Goal: Book appointment/travel/reservation

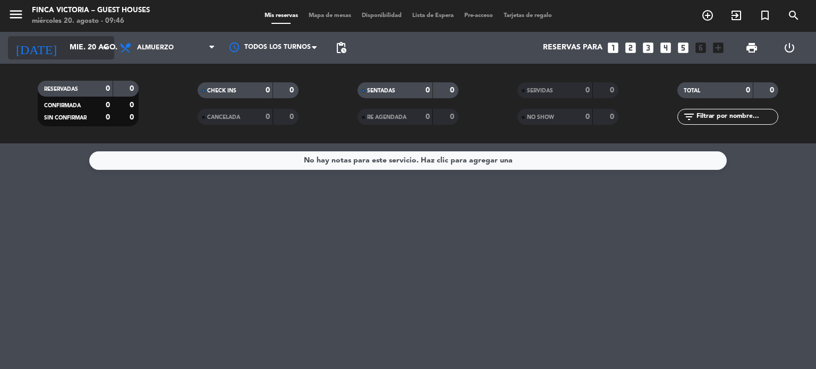
click at [64, 45] on input "mié. 20 ago." at bounding box center [114, 47] width 101 height 19
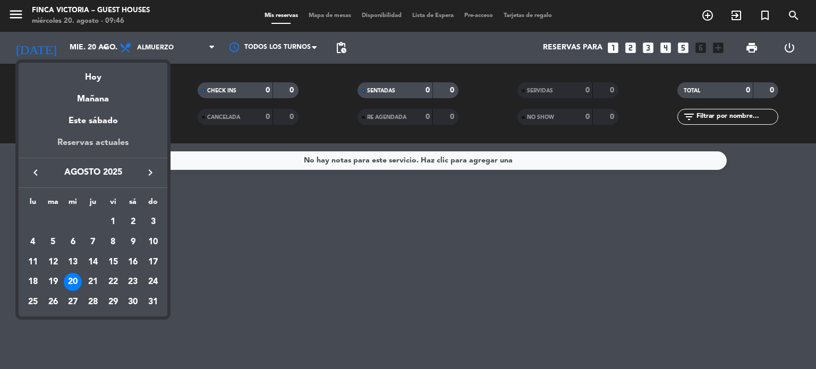
click at [79, 142] on div "Reservas actuales" at bounding box center [93, 147] width 149 height 22
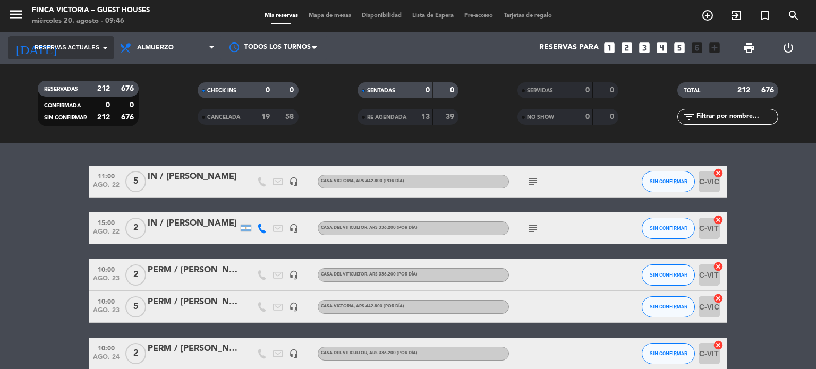
click at [82, 47] on span "Reservas actuales" at bounding box center [67, 48] width 65 height 10
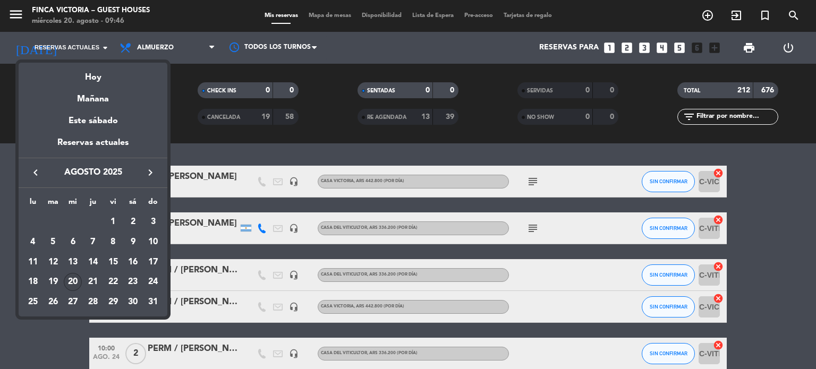
click at [205, 156] on div at bounding box center [408, 184] width 816 height 369
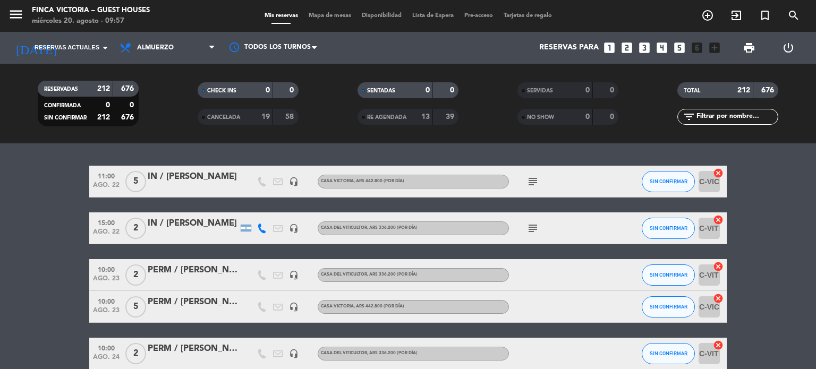
click at [537, 224] on icon "subject" at bounding box center [533, 228] width 13 height 13
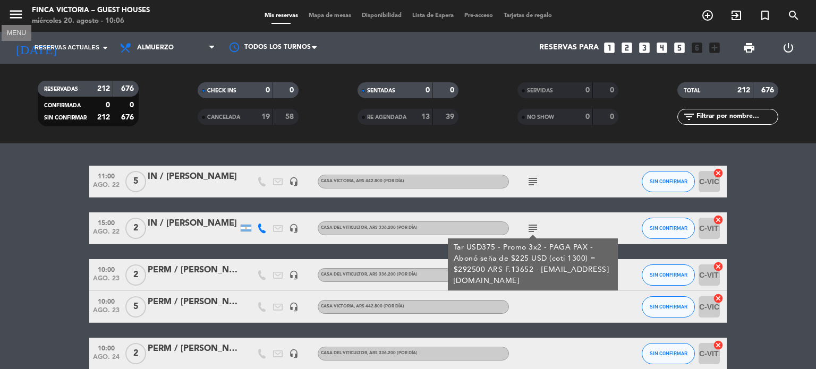
click at [9, 15] on icon "menu" at bounding box center [16, 14] width 16 height 16
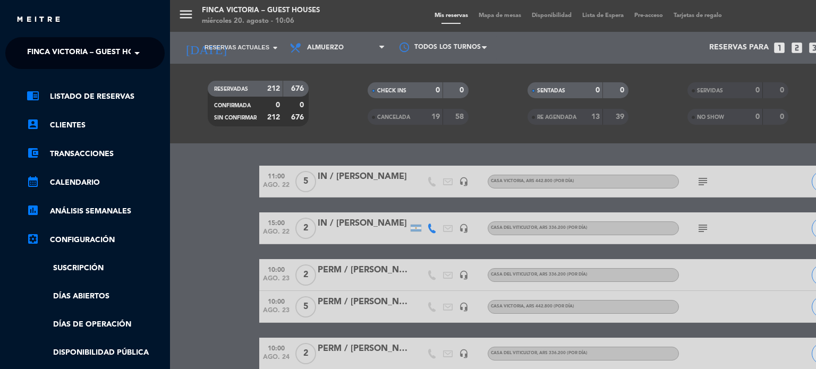
click at [209, 208] on div "menu FINCA VICTORIA – GUEST HOUSES miércoles 20. agosto - 10:06 Mis reservas Ma…" at bounding box center [578, 184] width 816 height 369
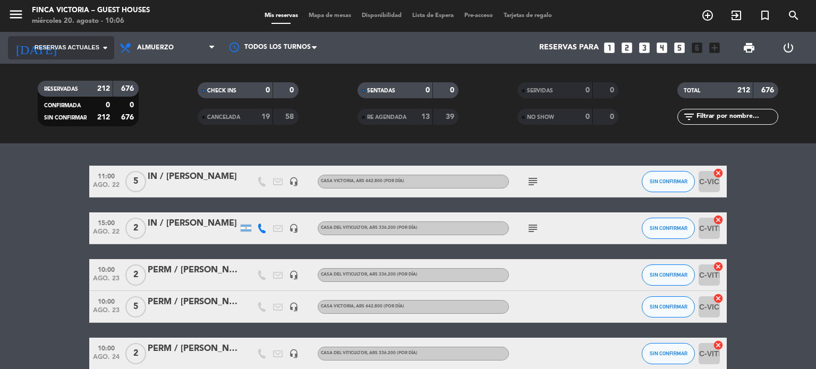
click at [50, 50] on span "Reservas actuales" at bounding box center [67, 48] width 65 height 10
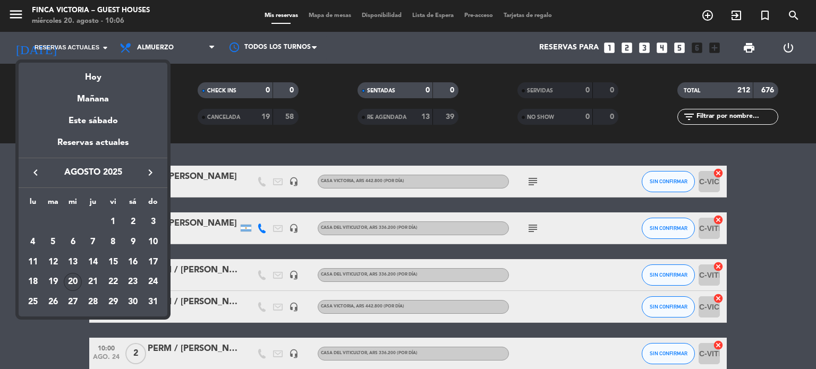
click at [20, 8] on div at bounding box center [408, 184] width 816 height 369
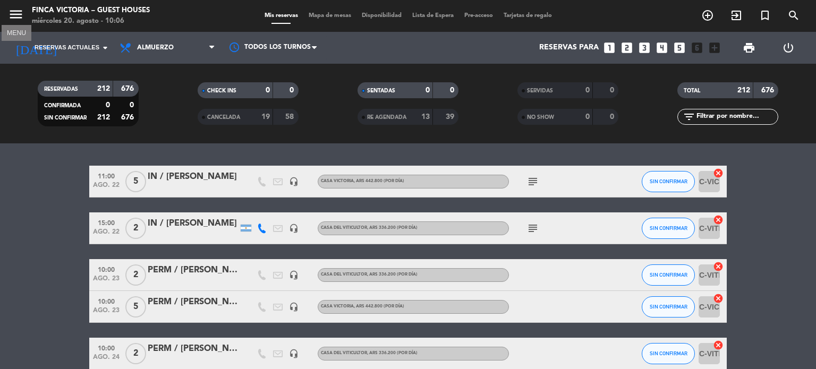
click at [19, 10] on icon "menu" at bounding box center [16, 14] width 16 height 16
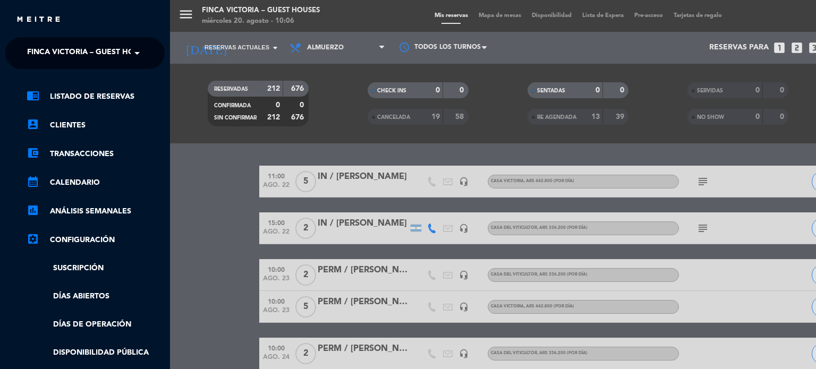
click at [70, 50] on span "FINCA VICTORIA – GUEST HOUSES" at bounding box center [90, 53] width 126 height 22
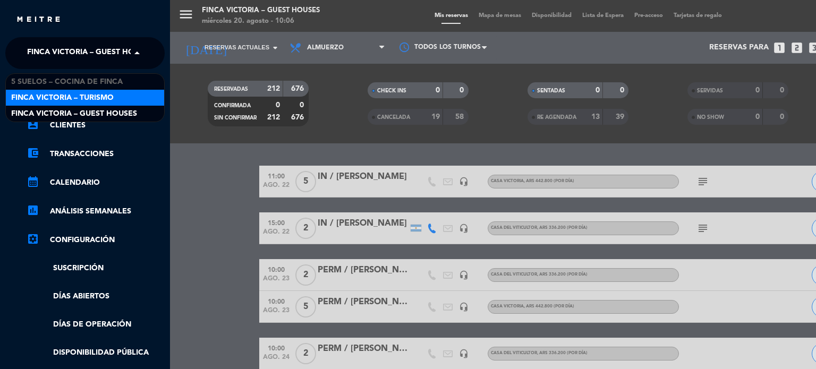
click at [71, 99] on span "FINCA VICTORIA – TURISMO" at bounding box center [62, 98] width 103 height 12
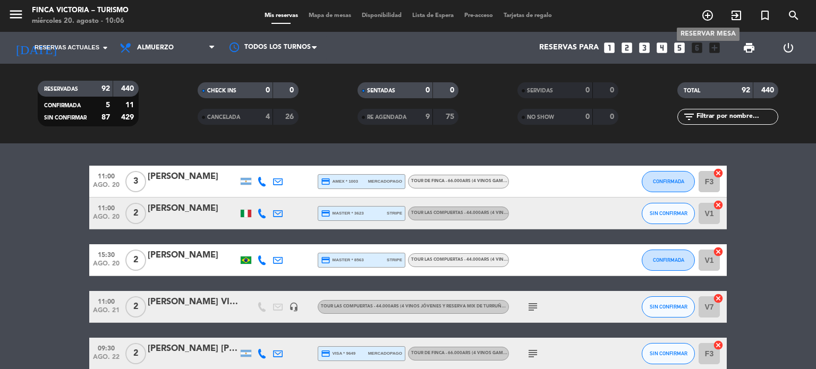
click at [714, 13] on icon "add_circle_outline" at bounding box center [707, 15] width 13 height 13
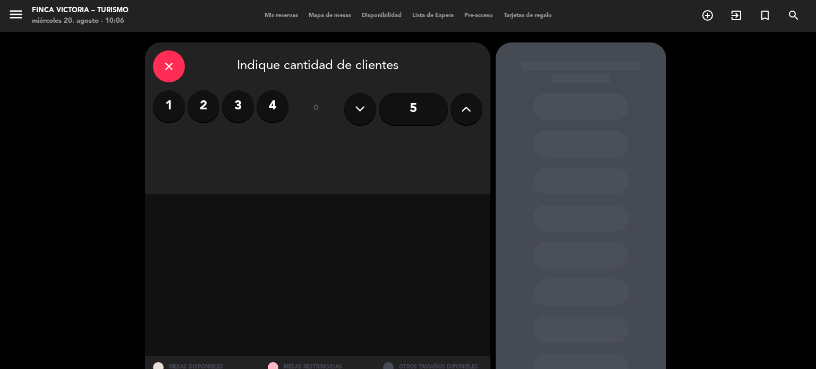
click at [163, 60] on icon "close" at bounding box center [169, 66] width 13 height 13
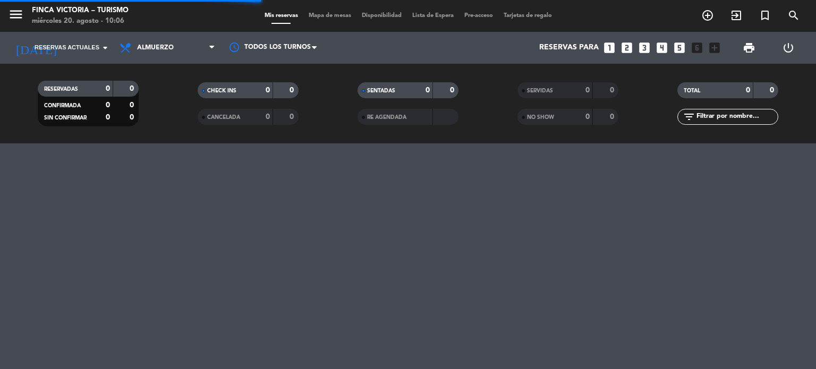
click at [24, 20] on span "menu" at bounding box center [20, 16] width 24 height 25
click at [19, 17] on icon "menu" at bounding box center [16, 14] width 16 height 16
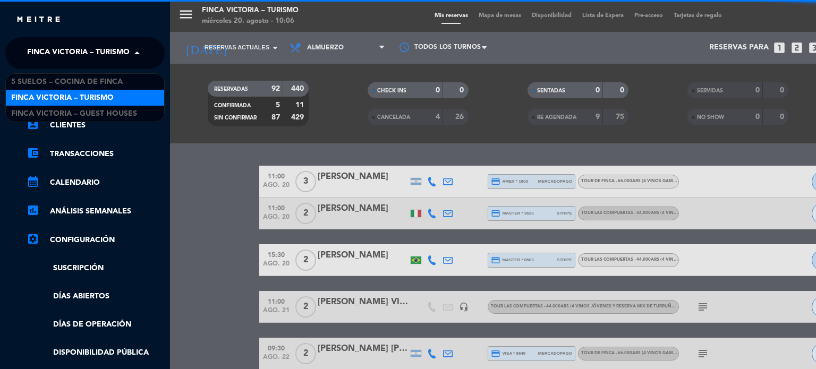
click at [75, 47] on span "FINCA VICTORIA – TURISMO" at bounding box center [78, 53] width 103 height 22
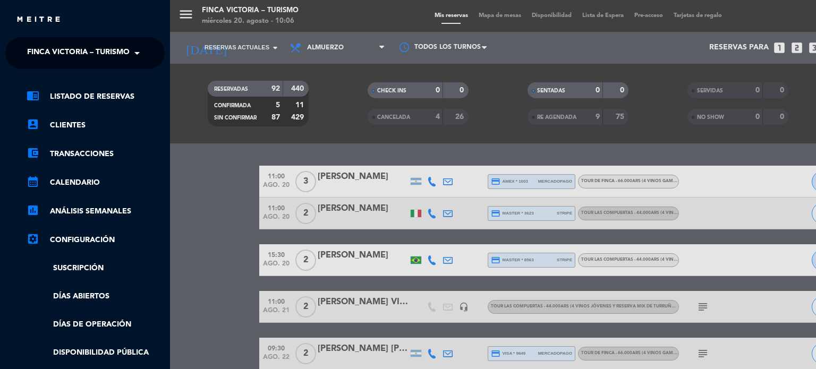
click at [203, 135] on div "menu FINCA VICTORIA – TURISMO miércoles 20. agosto - 10:06 Mis reservas Mapa de…" at bounding box center [578, 184] width 816 height 369
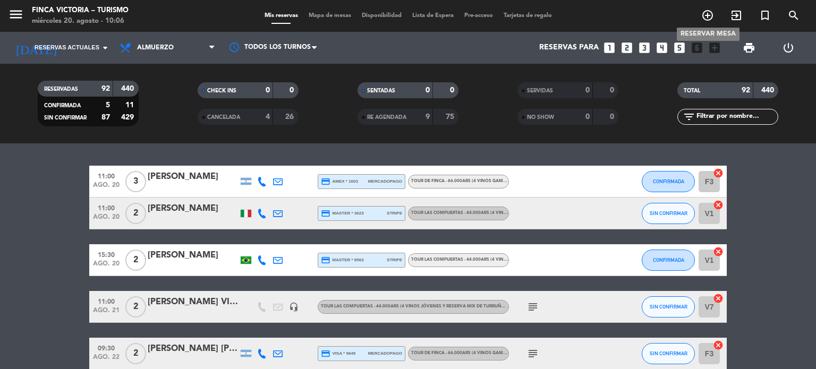
click at [706, 17] on icon "add_circle_outline" at bounding box center [707, 15] width 13 height 13
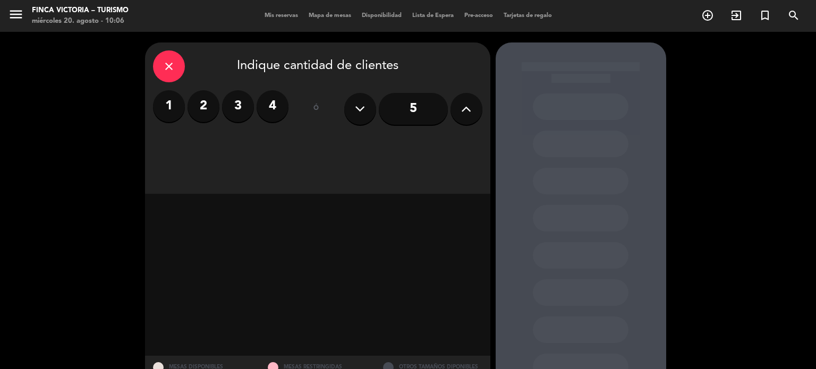
click at [282, 114] on label "4" at bounding box center [273, 106] width 32 height 32
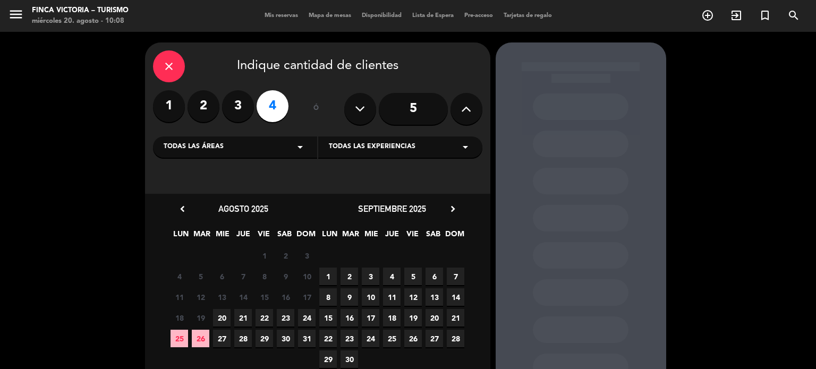
click at [288, 148] on div "Todas las áreas arrow_drop_down" at bounding box center [235, 147] width 164 height 21
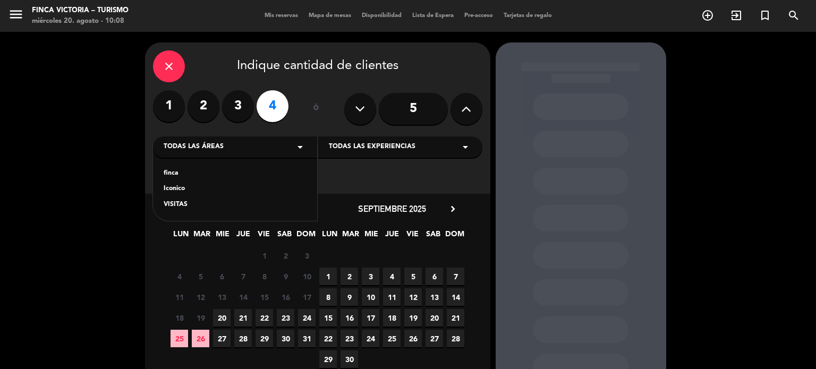
click at [270, 210] on div "VISITAS" at bounding box center [235, 205] width 143 height 11
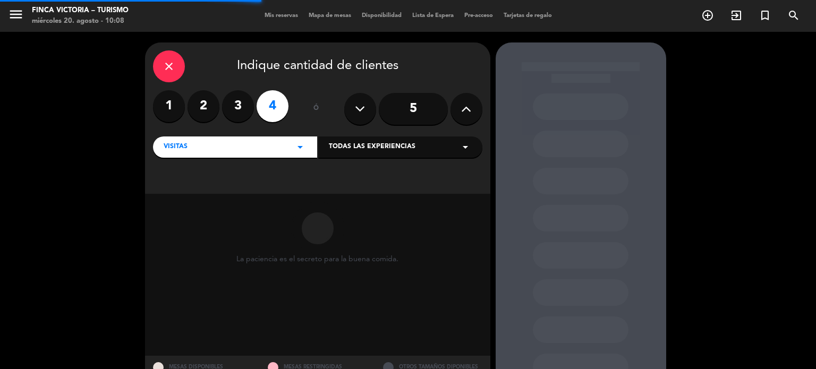
click at [358, 146] on span "Todas las experiencias" at bounding box center [372, 147] width 87 height 11
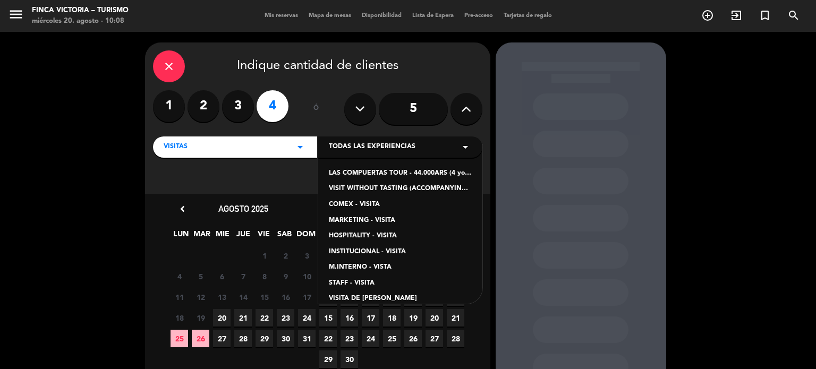
click at [368, 192] on div "VISIT WITHOUT TASTING (ACCOMPANYING PEOPLE) - 19.600ARS" at bounding box center [400, 189] width 143 height 11
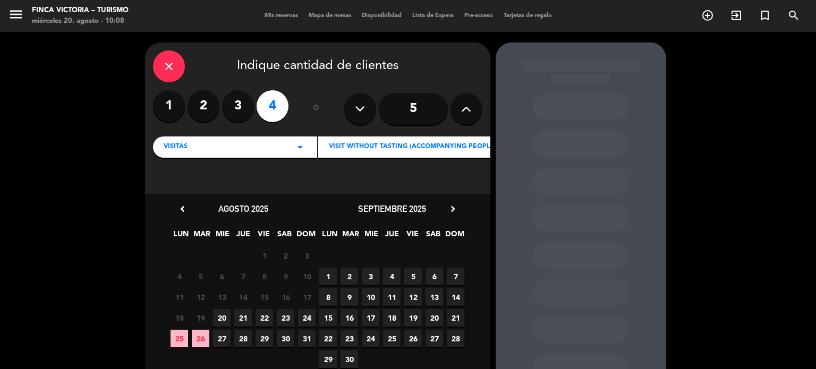
click at [298, 316] on span "24" at bounding box center [307, 318] width 18 height 18
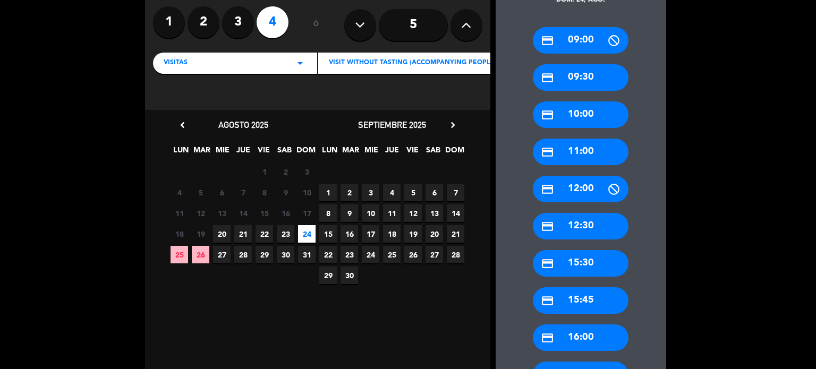
scroll to position [202, 0]
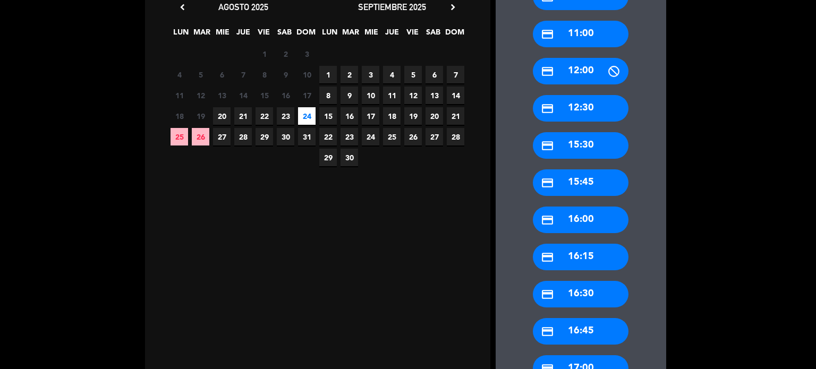
click at [601, 75] on div "credit_card 12:00" at bounding box center [581, 71] width 96 height 27
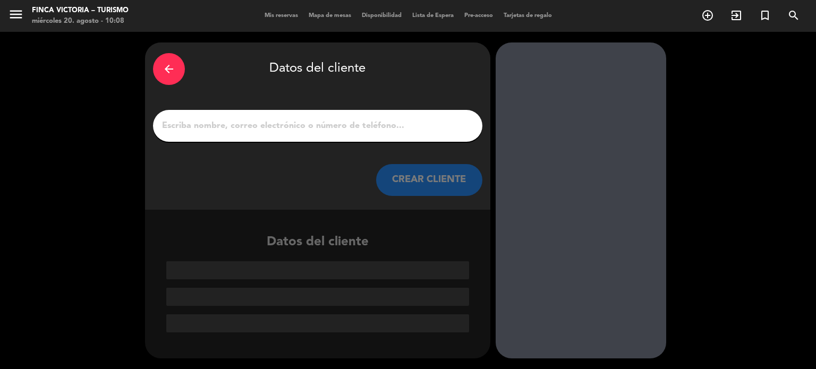
click at [219, 128] on input "1" at bounding box center [317, 125] width 313 height 15
type input "R"
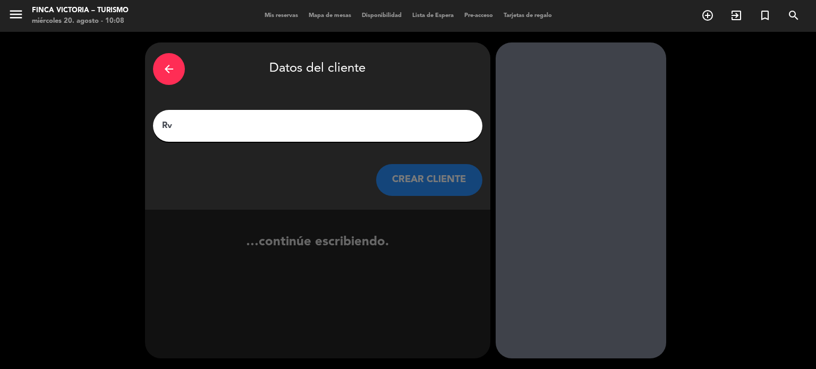
type input "R"
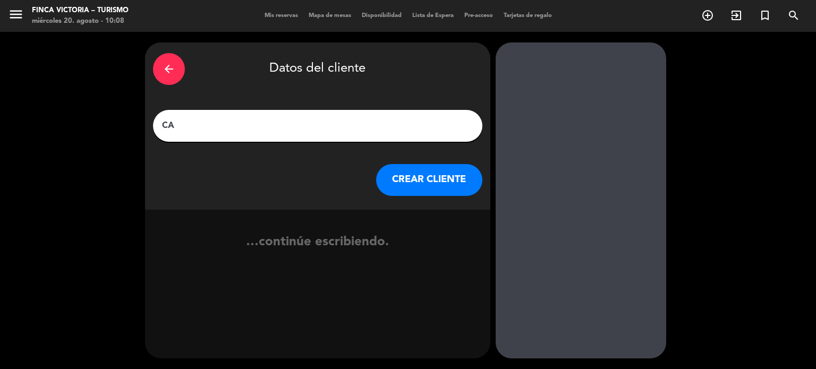
type input "C"
click at [241, 129] on input "[PERSON_NAME]/" at bounding box center [317, 125] width 313 height 15
drag, startPoint x: 240, startPoint y: 129, endPoint x: 271, endPoint y: 123, distance: 31.8
click at [271, 123] on input "[PERSON_NAME]/" at bounding box center [317, 125] width 313 height 15
type input "[PERSON_NAME] (Recomendados huespedes)"
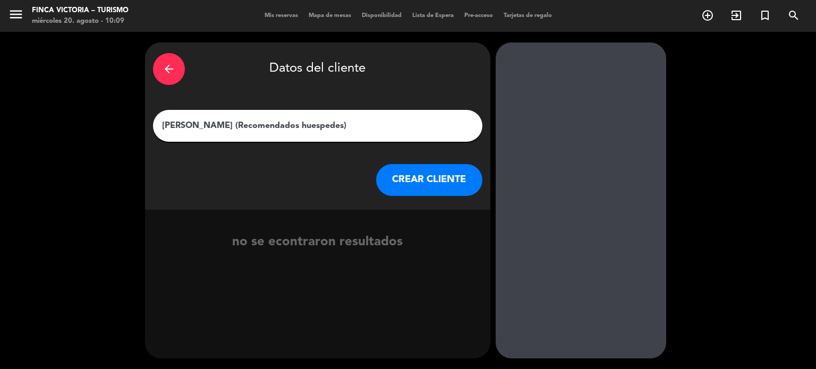
click at [412, 181] on button "CREAR CLIENTE" at bounding box center [429, 180] width 106 height 32
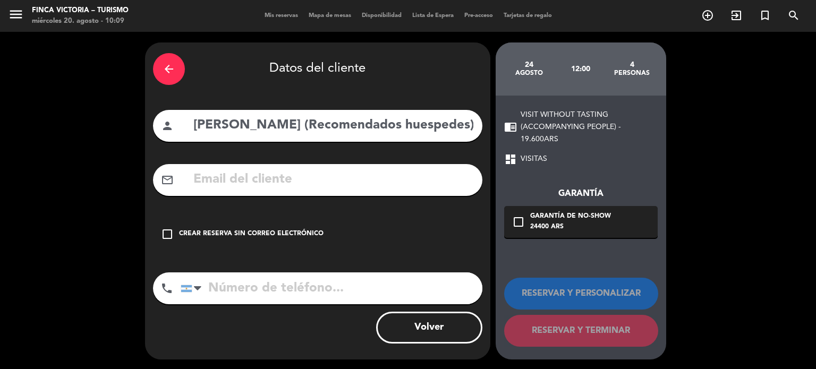
click at [166, 237] on icon "check_box_outline_blank" at bounding box center [167, 234] width 13 height 13
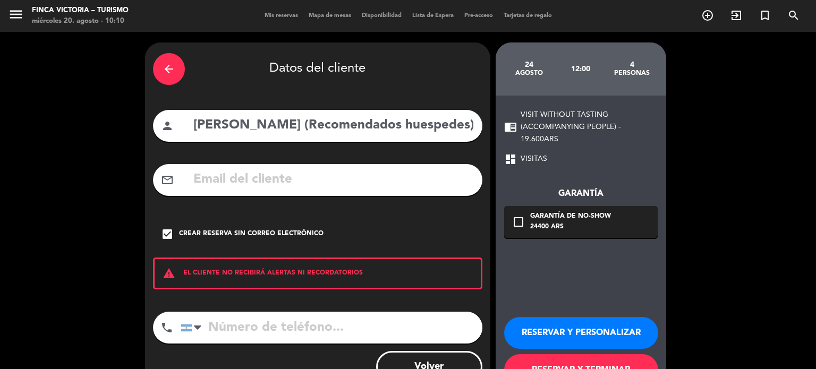
click at [227, 318] on input "tel" at bounding box center [332, 328] width 302 height 32
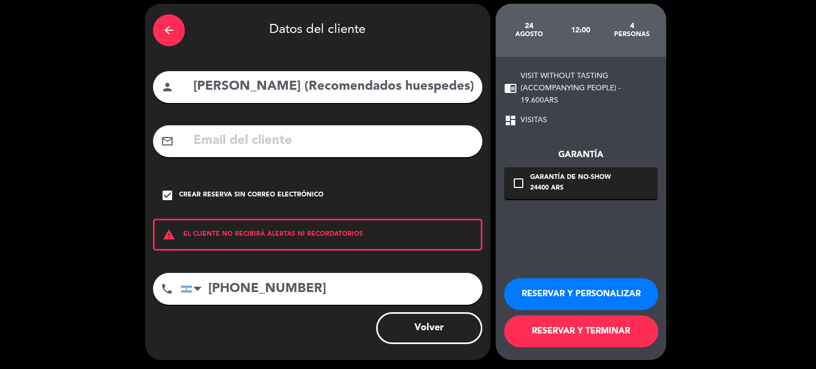
scroll to position [40, 0]
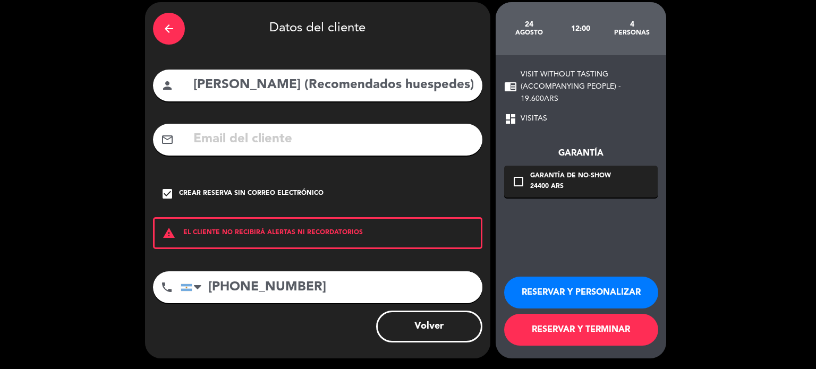
type input "[PHONE_NUMBER]"
click at [531, 290] on button "RESERVAR Y PERSONALIZAR" at bounding box center [581, 293] width 154 height 32
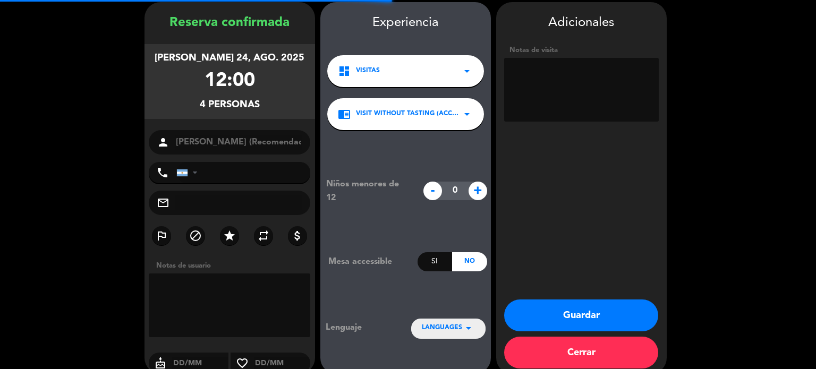
type input "[PHONE_NUMBER]"
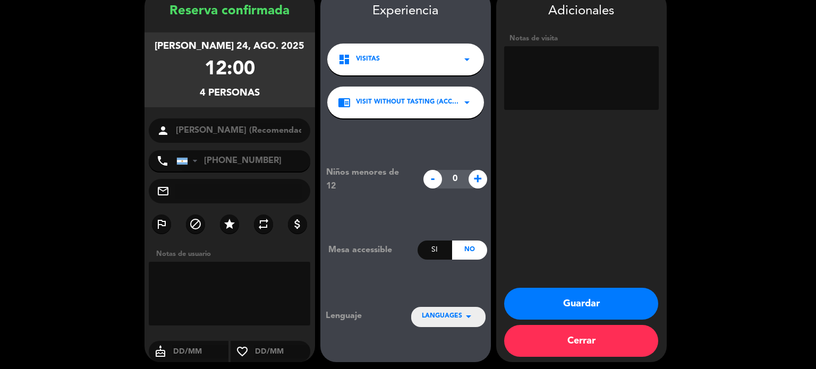
scroll to position [55, 0]
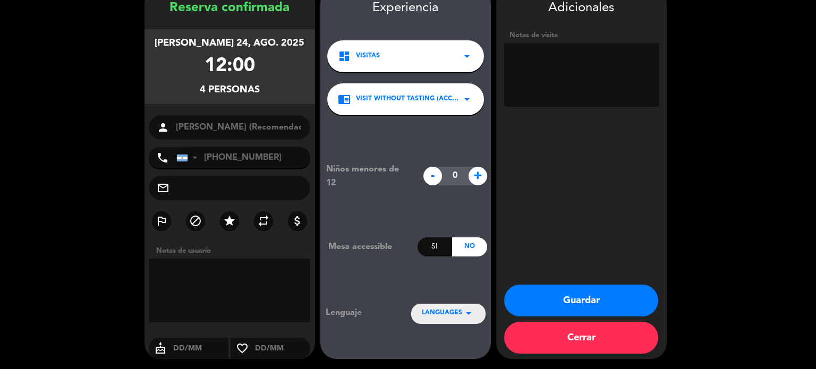
click at [548, 52] on textarea at bounding box center [581, 75] width 155 height 64
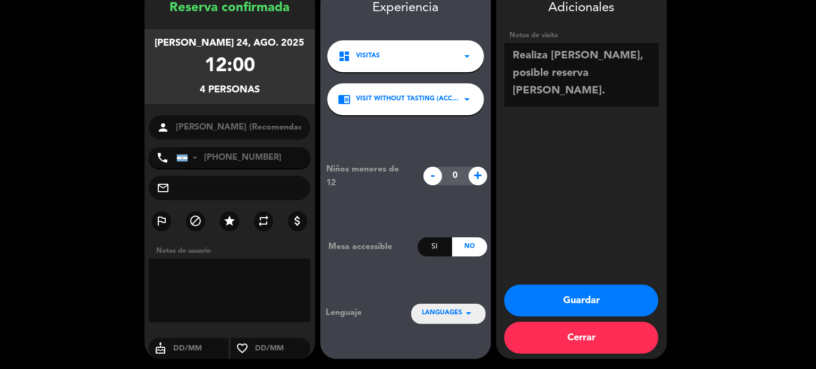
type textarea "Realiza [PERSON_NAME], posible reserva [PERSON_NAME]."
click at [608, 291] on button "Guardar" at bounding box center [581, 301] width 154 height 32
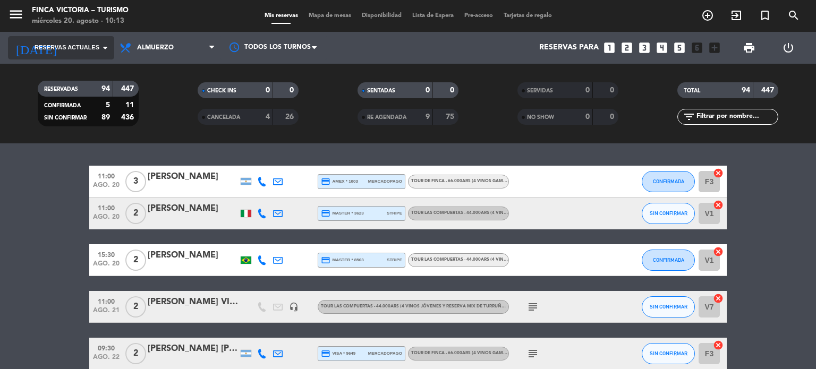
click at [67, 42] on input at bounding box center [114, 47] width 101 height 19
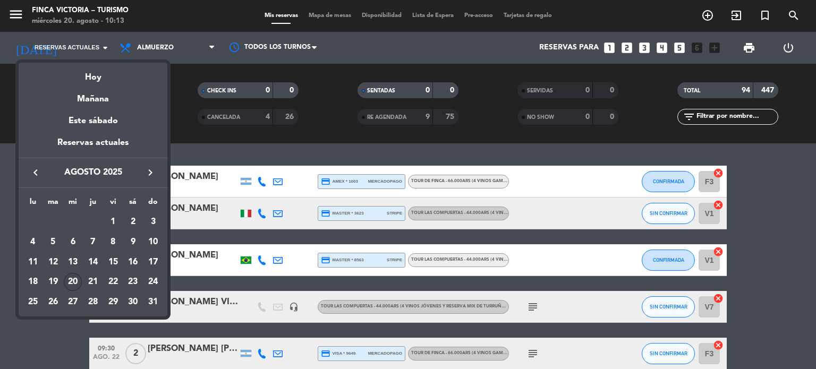
click at [155, 201] on th "do" at bounding box center [153, 204] width 20 height 16
click at [155, 283] on div "24" at bounding box center [153, 282] width 18 height 18
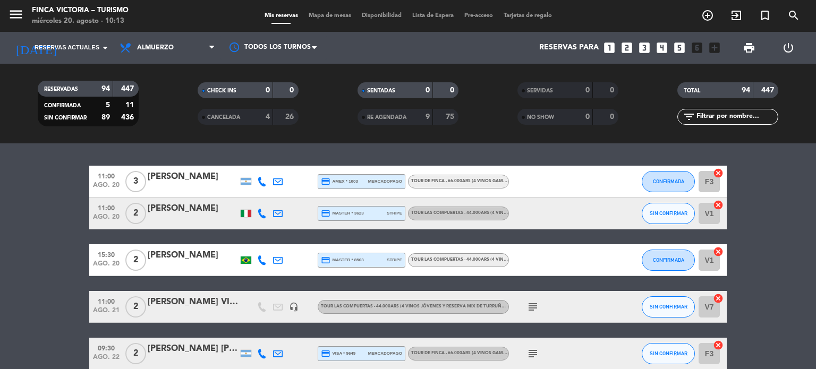
type input "dom. 24 ago."
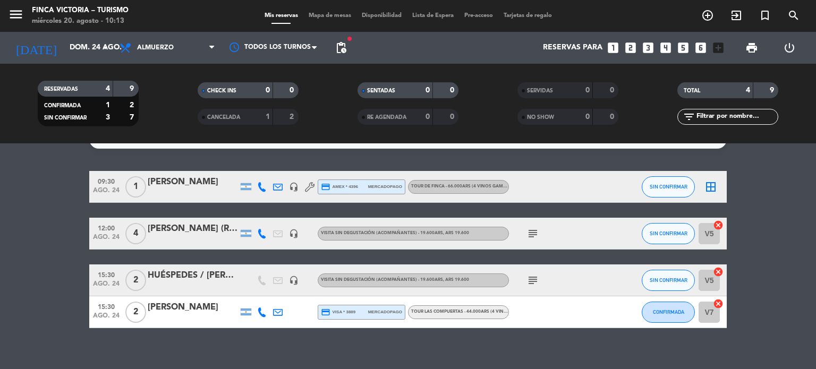
scroll to position [33, 0]
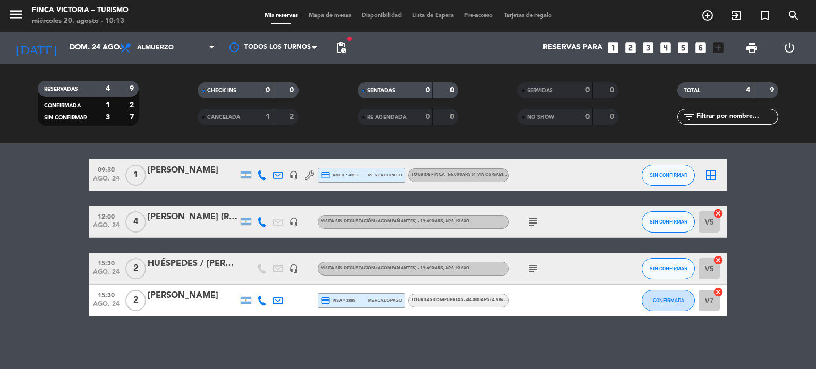
click at [537, 214] on div "subject" at bounding box center [557, 221] width 96 height 31
click at [536, 219] on icon "subject" at bounding box center [533, 222] width 13 height 13
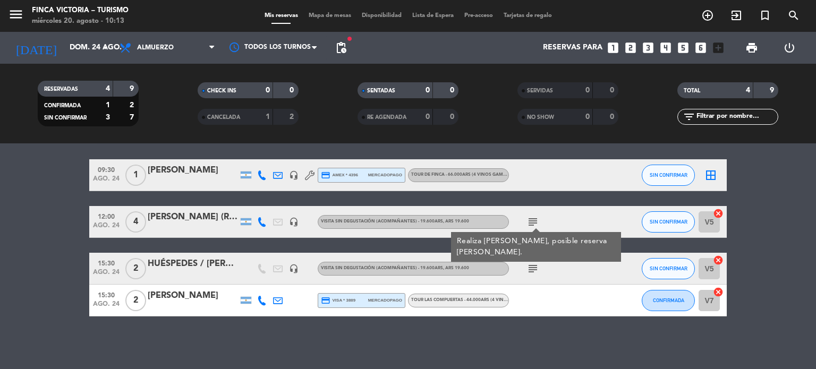
click at [536, 220] on icon "subject" at bounding box center [533, 222] width 13 height 13
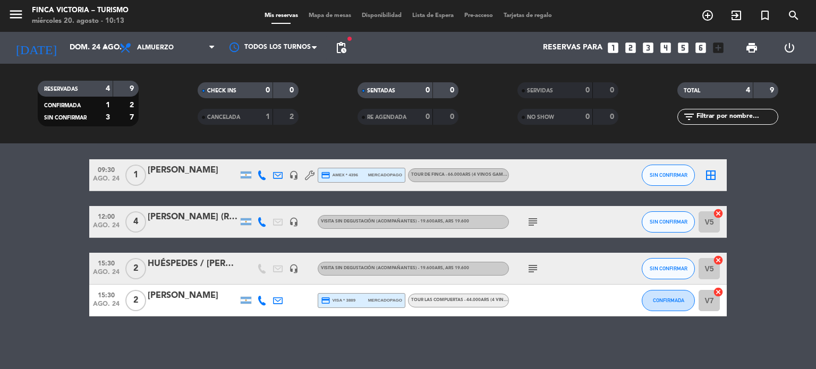
click at [534, 224] on icon "subject" at bounding box center [533, 222] width 13 height 13
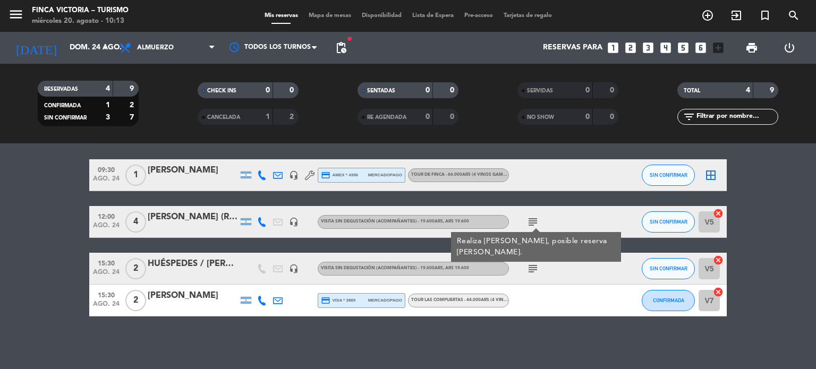
click at [534, 224] on icon "subject" at bounding box center [533, 222] width 13 height 13
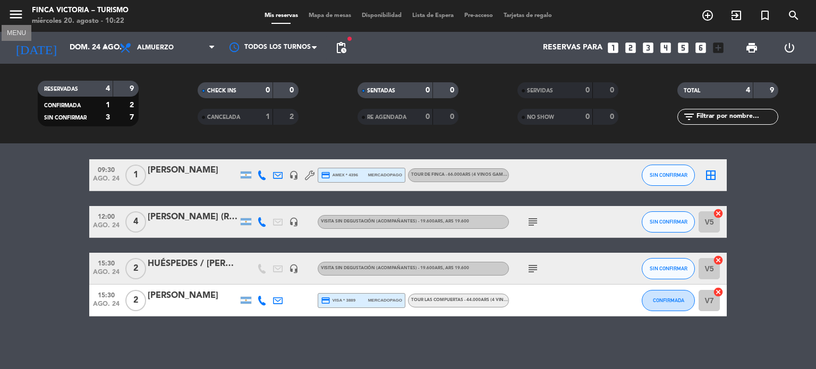
click at [15, 15] on icon "menu" at bounding box center [16, 14] width 16 height 16
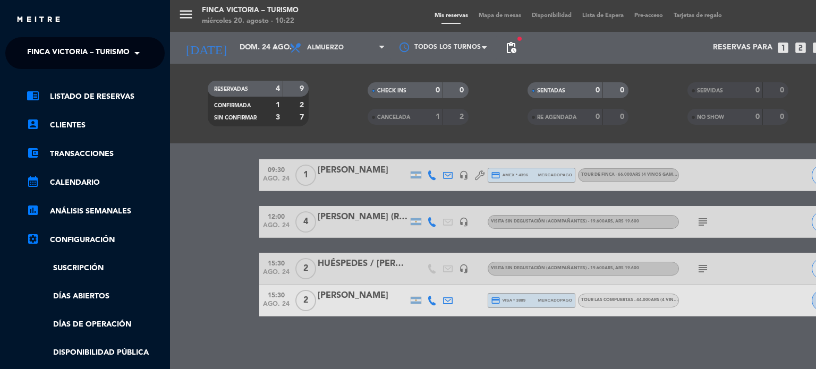
click at [86, 53] on span "FINCA VICTORIA – TURISMO" at bounding box center [78, 53] width 103 height 22
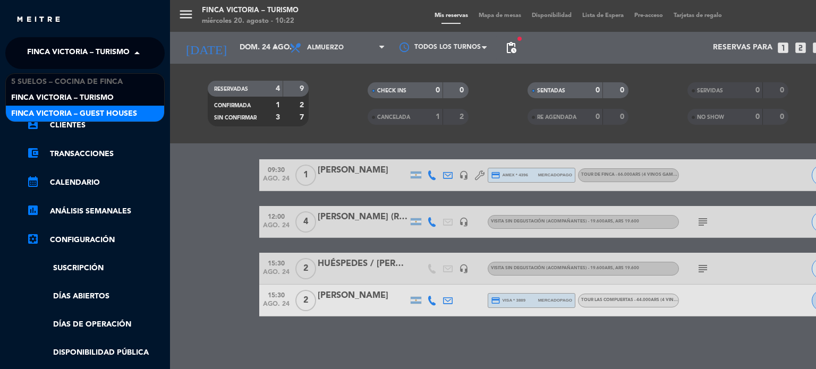
click at [701, 267] on div "menu FINCA VICTORIA – TURISMO miércoles 20. agosto - 10:22 Mis reservas Mapa de…" at bounding box center [578, 184] width 816 height 369
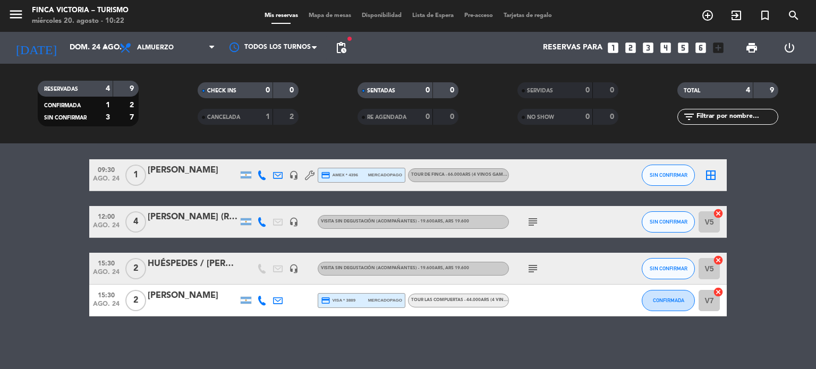
click at [533, 275] on div "subject" at bounding box center [557, 268] width 96 height 31
click at [540, 257] on div "subject" at bounding box center [557, 268] width 96 height 31
click at [528, 268] on icon "subject" at bounding box center [533, 268] width 13 height 13
click at [529, 268] on icon "subject" at bounding box center [533, 268] width 13 height 13
click at [64, 48] on input "dom. 24 ago." at bounding box center [114, 47] width 101 height 19
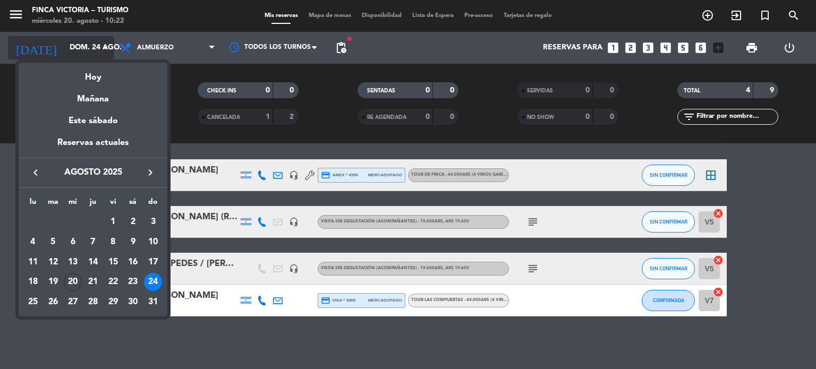
click at [62, 48] on div at bounding box center [408, 184] width 816 height 369
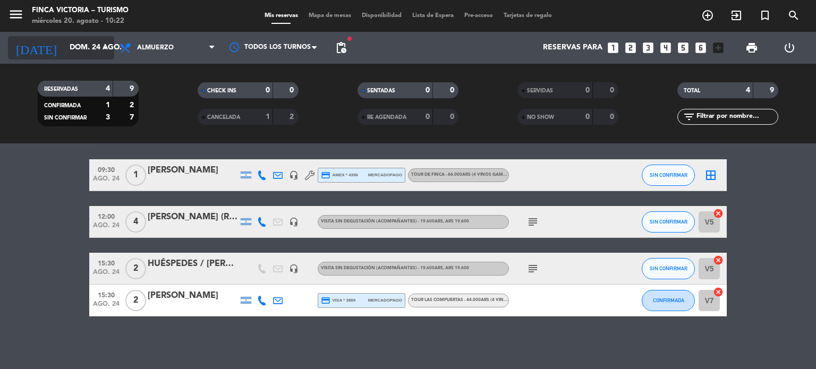
click at [64, 48] on input "dom. 24 ago." at bounding box center [114, 47] width 101 height 19
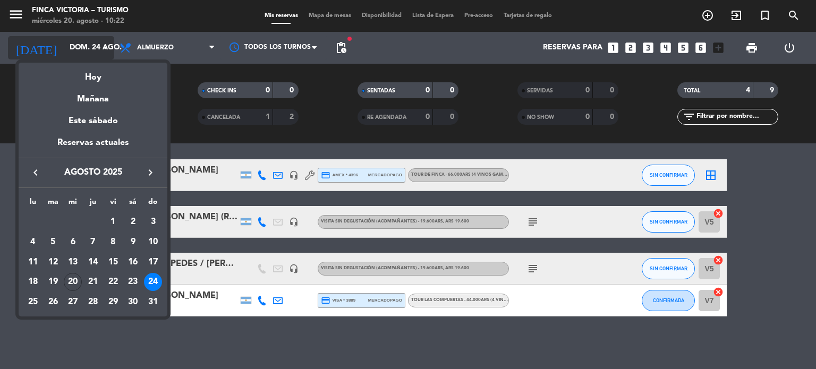
click at [62, 48] on div at bounding box center [408, 184] width 816 height 369
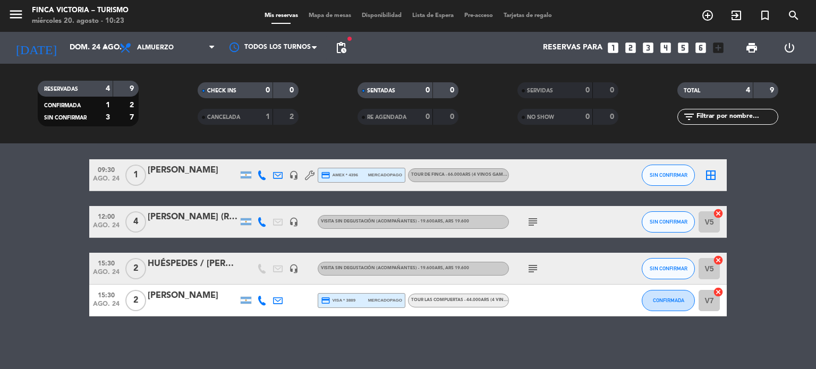
click at [209, 222] on div "[PERSON_NAME] (Recomendados huespedes)" at bounding box center [193, 217] width 90 height 14
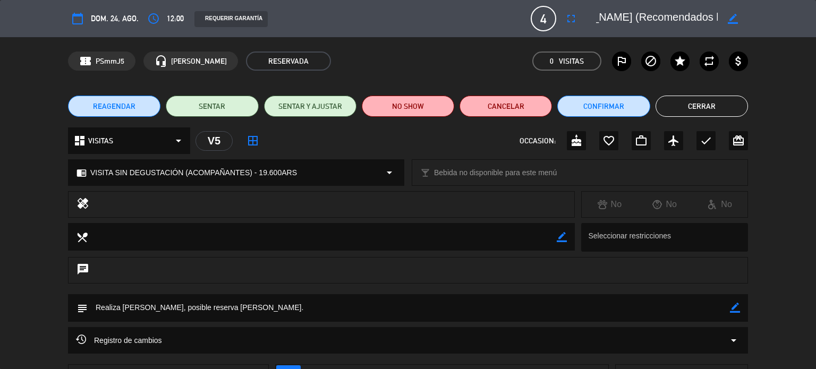
scroll to position [0, 80]
drag, startPoint x: 682, startPoint y: 21, endPoint x: 748, endPoint y: 20, distance: 65.9
click at [748, 20] on div "calendar_today dom. 24, ago. access_time 12:00 REQUERIR GARANTÍA 4 [PERSON_NAME…" at bounding box center [408, 18] width 816 height 37
click at [698, 109] on button "Cerrar" at bounding box center [702, 106] width 92 height 21
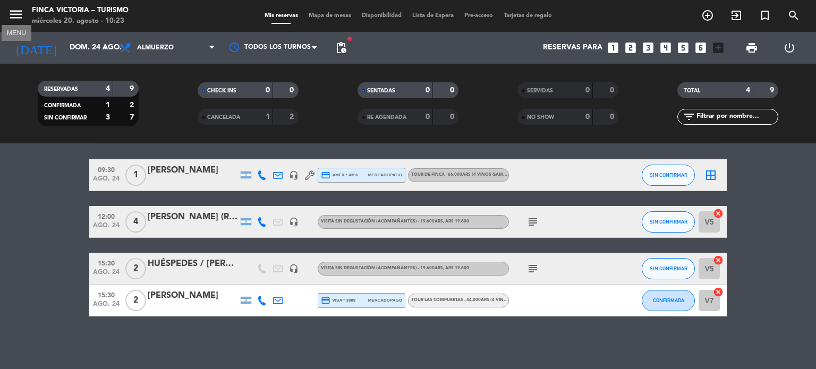
click at [15, 16] on icon "menu" at bounding box center [16, 14] width 16 height 16
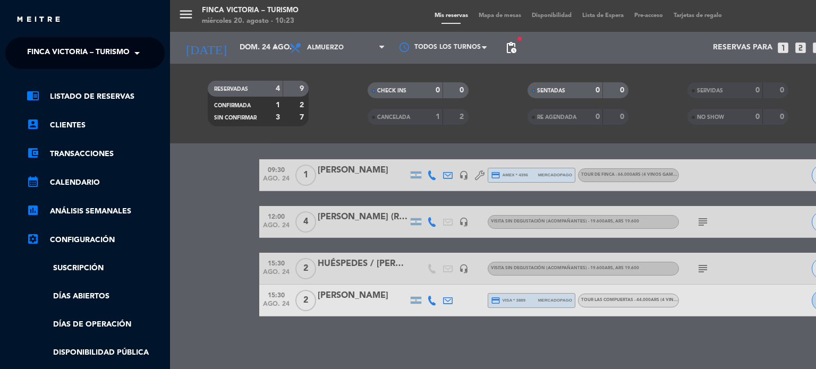
click at [83, 56] on span "FINCA VICTORIA – TURISMO" at bounding box center [78, 53] width 103 height 22
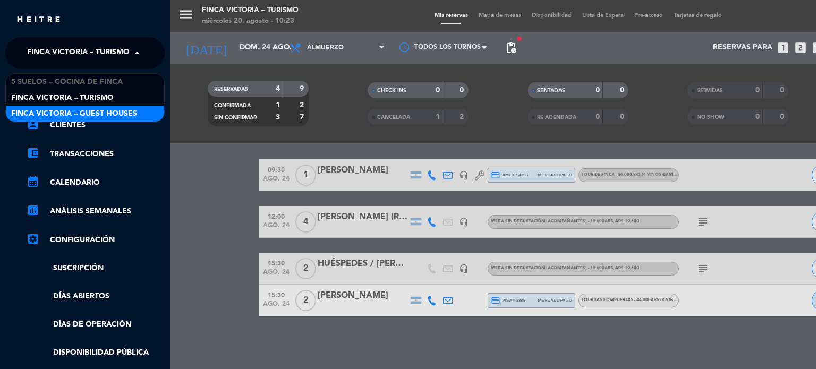
click at [87, 112] on span "FINCA VICTORIA – GUEST HOUSES" at bounding box center [74, 114] width 126 height 12
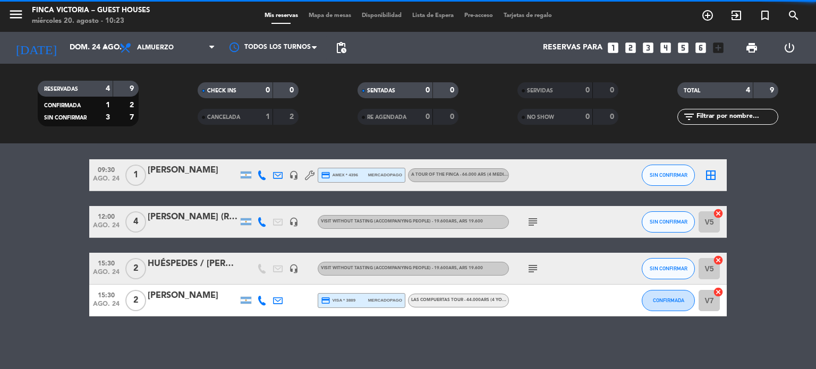
scroll to position [0, 0]
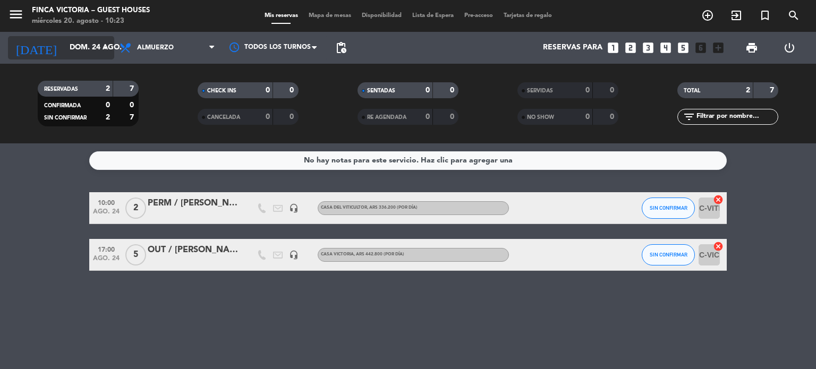
click at [77, 51] on input "dom. 24 ago." at bounding box center [114, 47] width 101 height 19
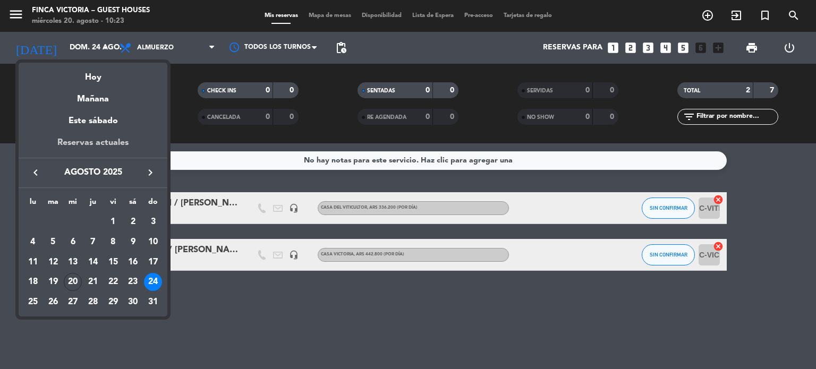
click at [103, 145] on div "Reservas actuales" at bounding box center [93, 147] width 149 height 22
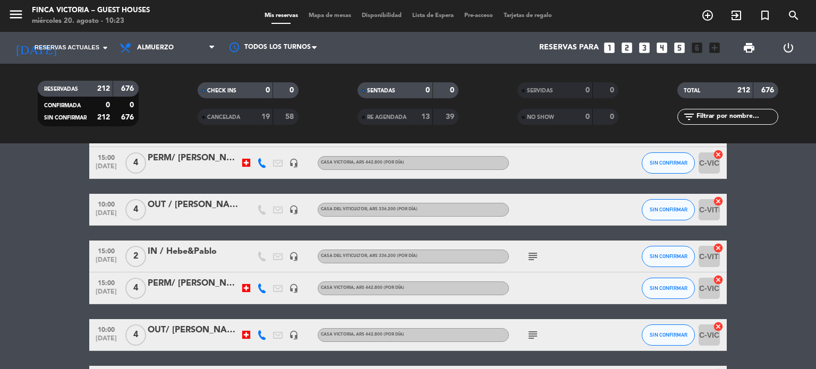
scroll to position [5100, 0]
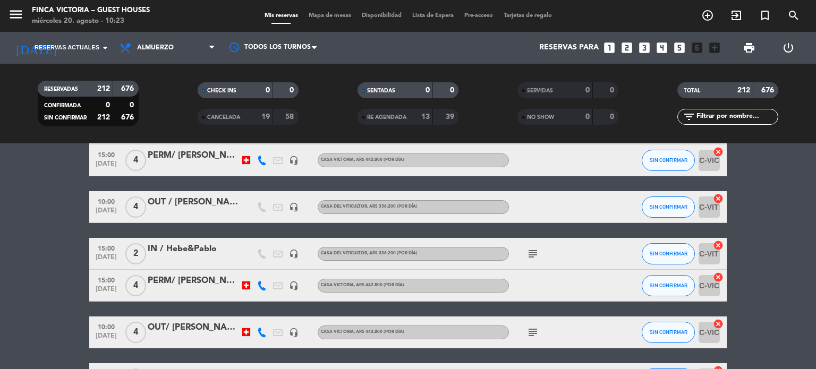
click at [535, 245] on div "subject" at bounding box center [557, 253] width 96 height 31
click at [536, 253] on icon "subject" at bounding box center [533, 254] width 13 height 13
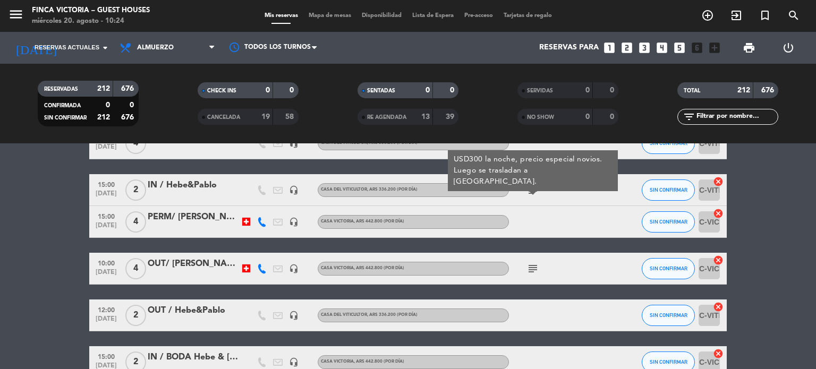
scroll to position [5153, 0]
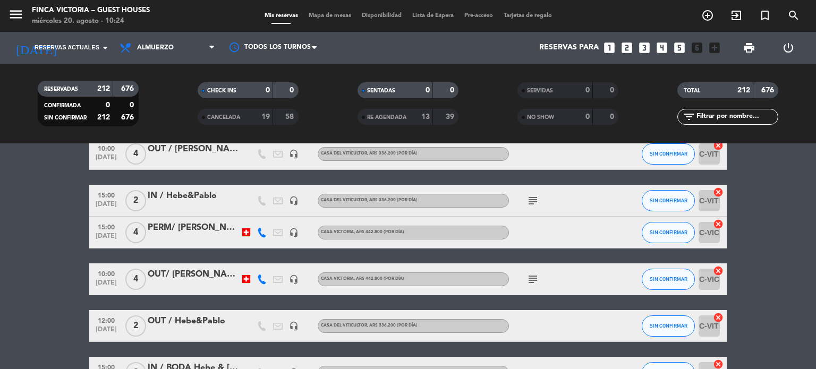
drag, startPoint x: 583, startPoint y: 197, endPoint x: 73, endPoint y: 193, distance: 510.6
drag, startPoint x: 147, startPoint y: 181, endPoint x: 247, endPoint y: 192, distance: 100.5
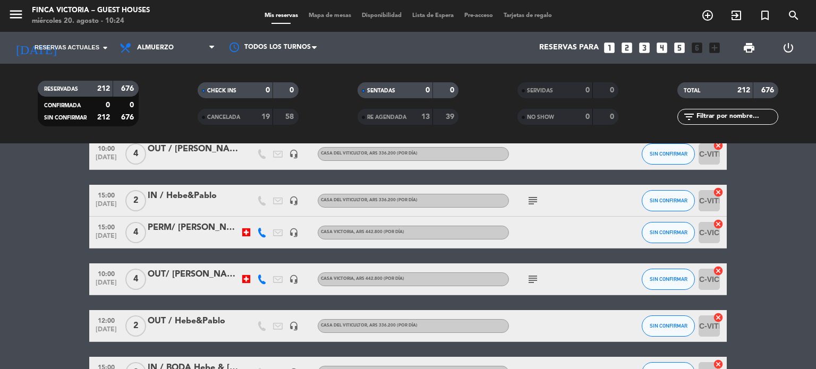
click at [531, 200] on icon "subject" at bounding box center [533, 200] width 13 height 13
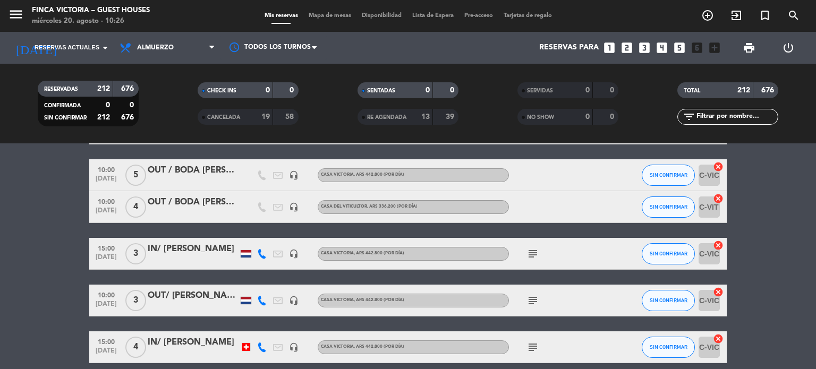
scroll to position [4782, 0]
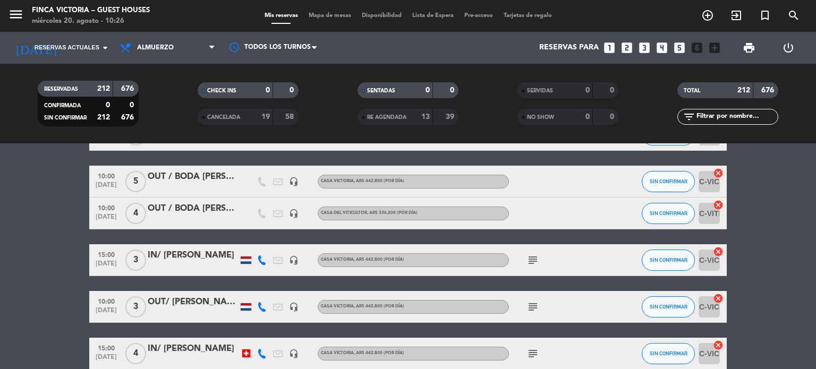
click at [90, 31] on div "menu FINCA VICTORIA – GUEST HOUSES miércoles 20. agosto - 10:26 Mis reservas Ma…" at bounding box center [408, 16] width 816 height 32
click at [94, 42] on input at bounding box center [114, 47] width 101 height 19
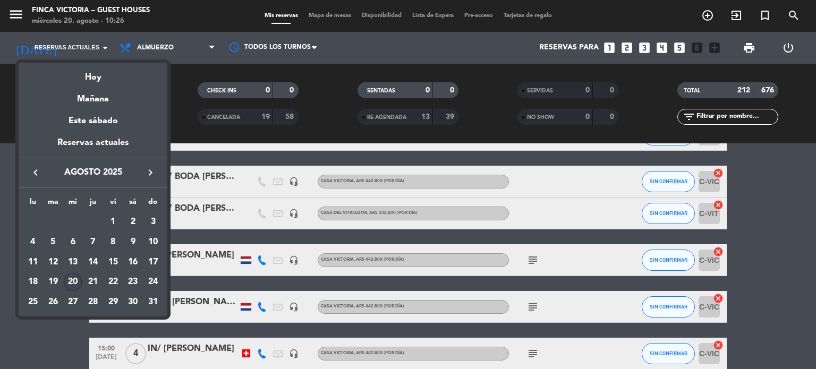
click at [103, 52] on div at bounding box center [408, 184] width 816 height 369
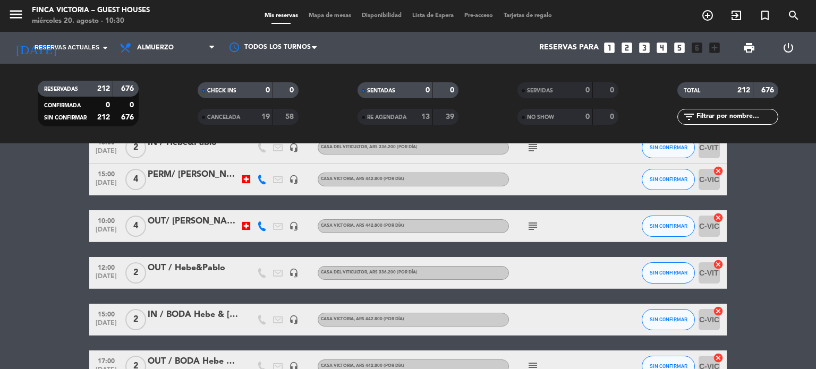
scroll to position [5100, 0]
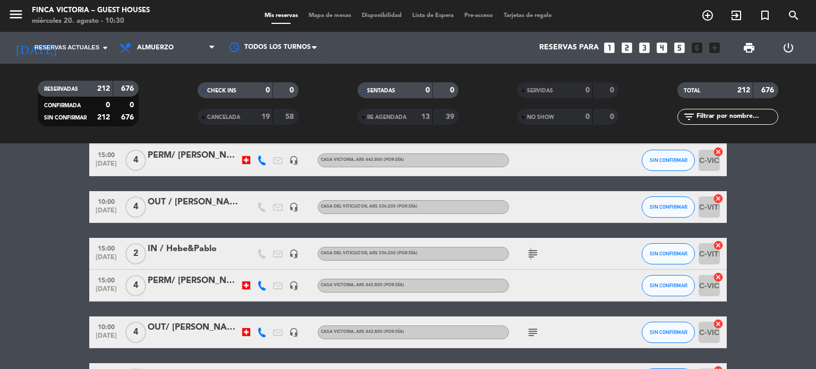
click at [529, 257] on icon "subject" at bounding box center [533, 254] width 13 height 13
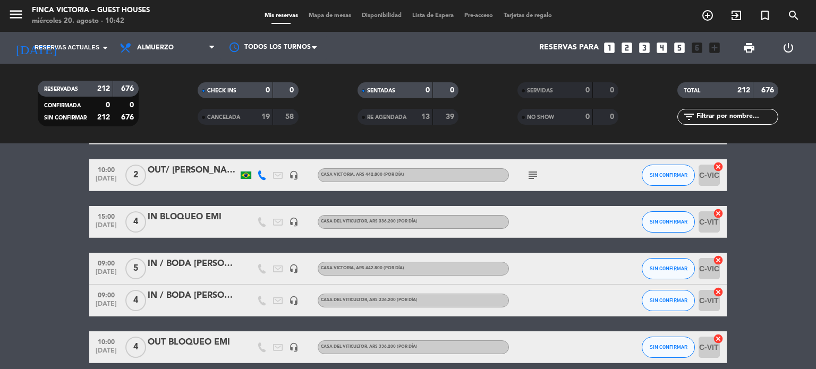
scroll to position [4303, 0]
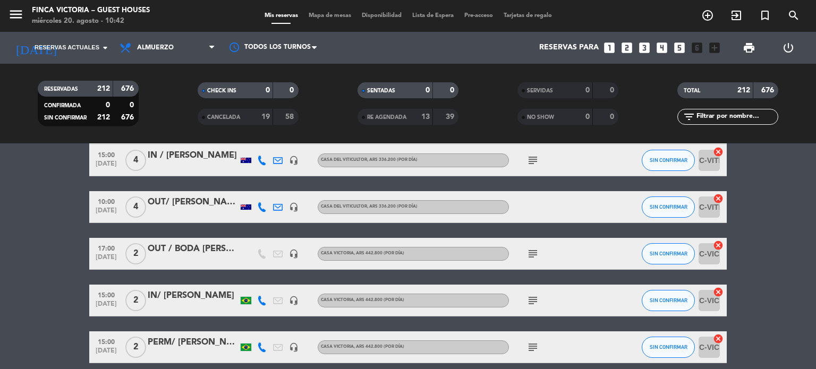
click at [80, 61] on div "[DATE] Reservas actuales arrow_drop_down" at bounding box center [61, 48] width 106 height 32
